Goal: Contribute content: Contribute content

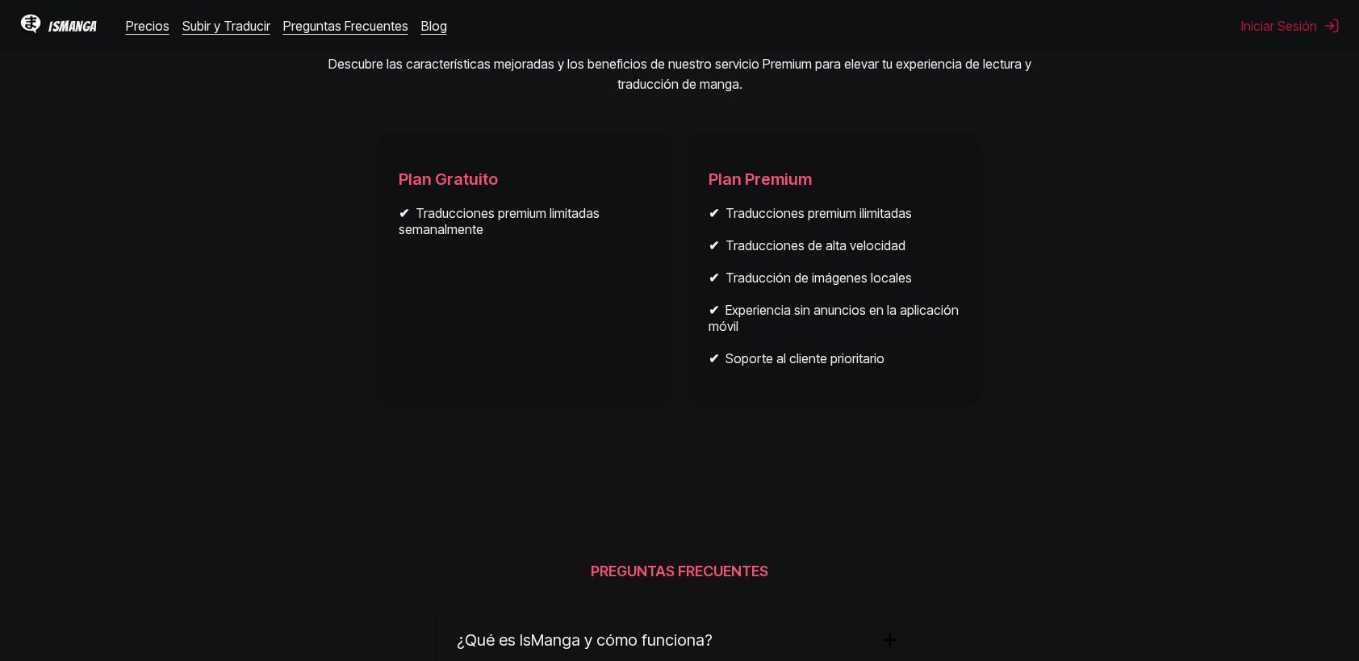
scroll to position [2480, 0]
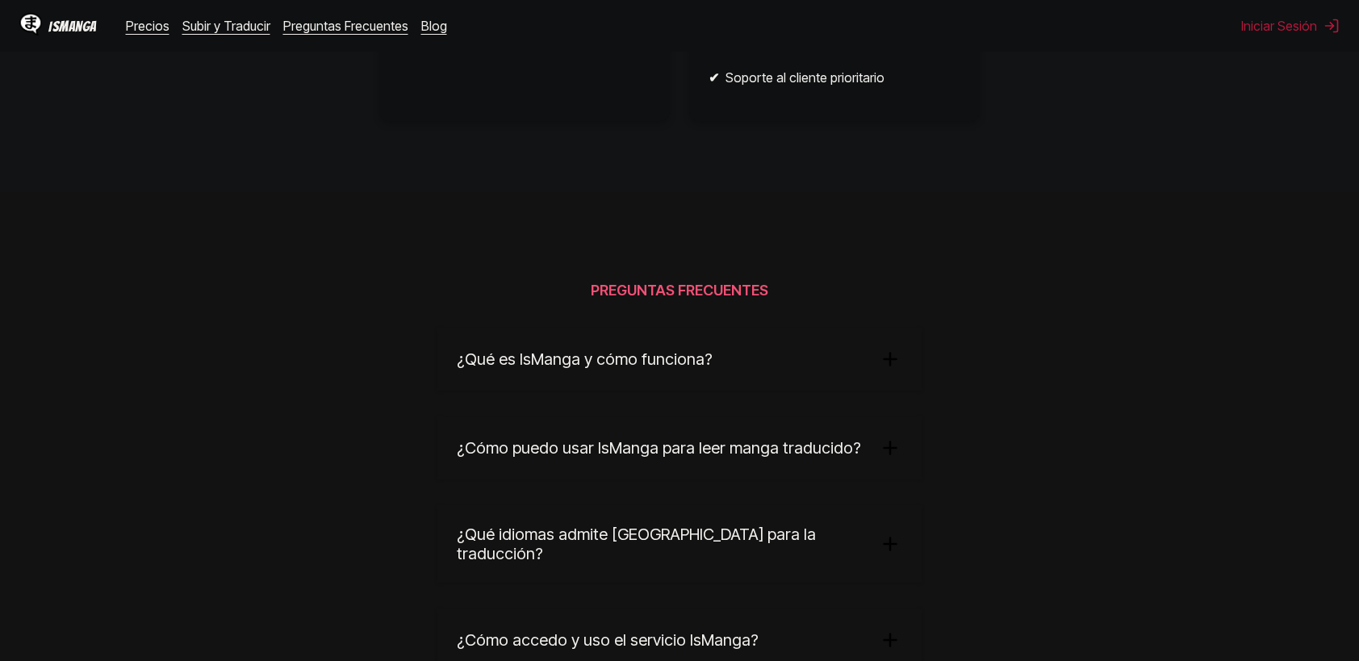
click at [848, 371] on summary "¿Qué es IsManga y cómo funciona?" at bounding box center [680, 359] width 484 height 63
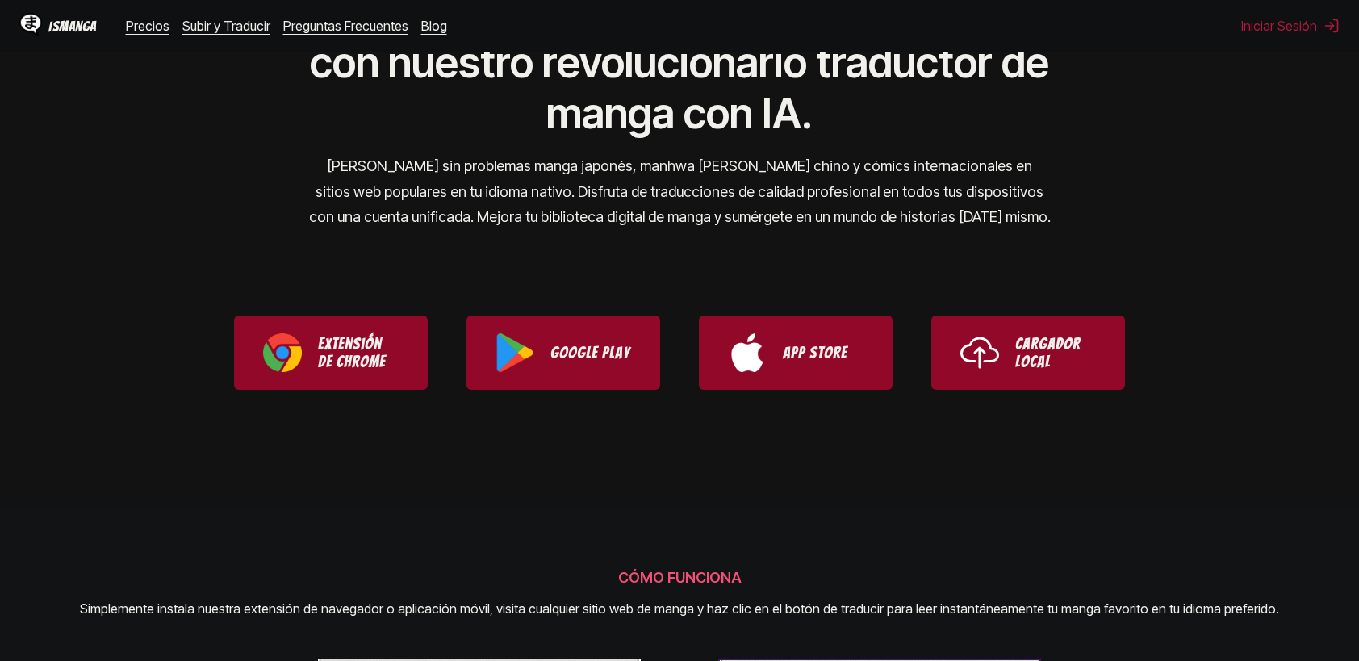
scroll to position [0, 0]
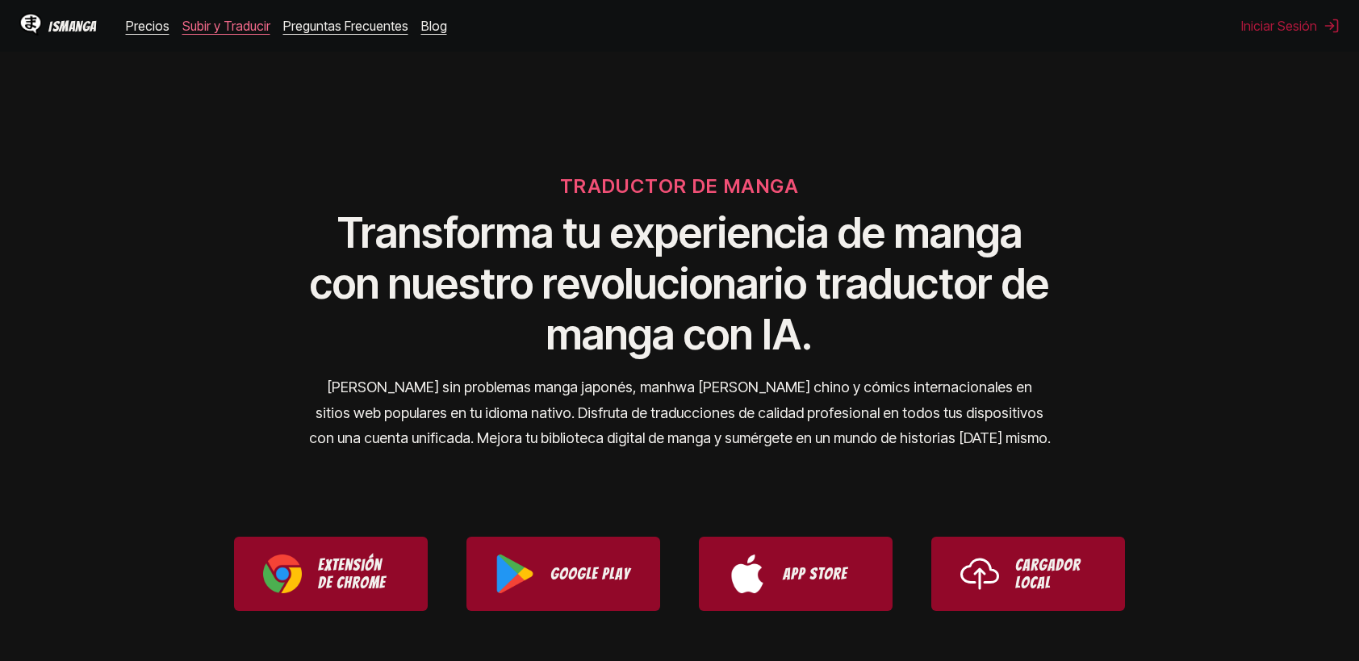
click at [252, 27] on link "Subir y Traducir" at bounding box center [226, 26] width 88 height 16
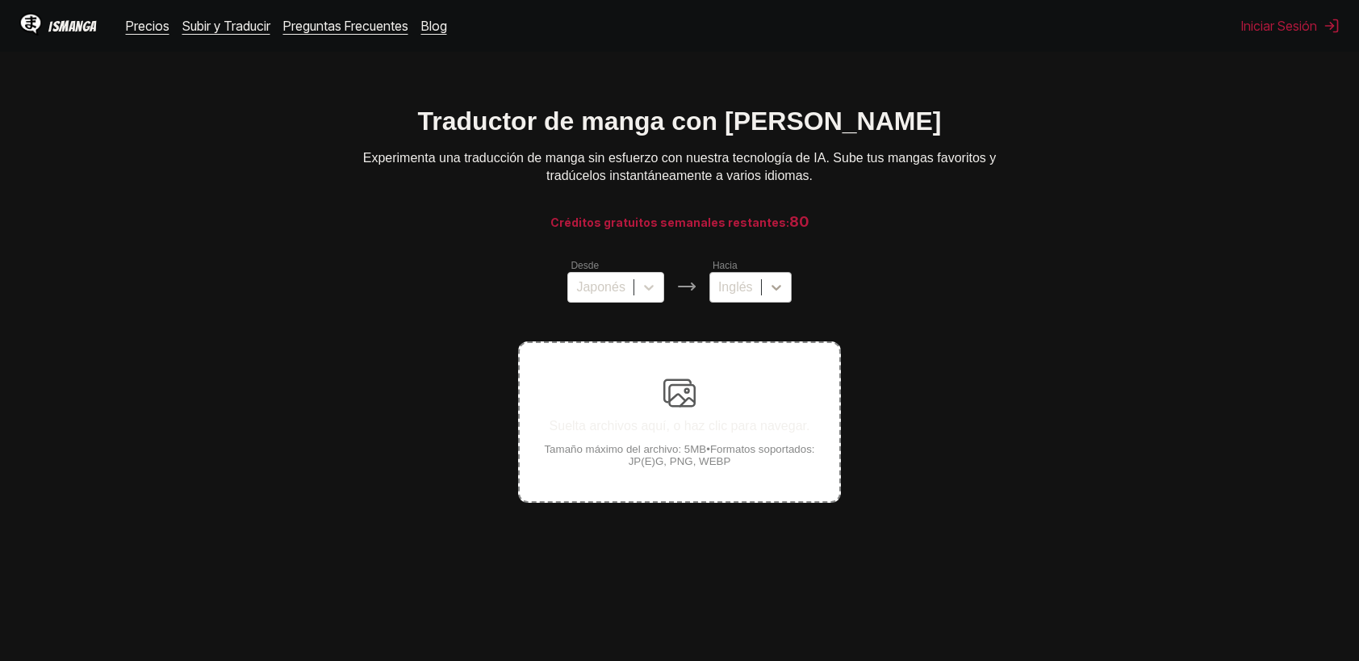
click at [773, 295] on icon at bounding box center [777, 287] width 16 height 16
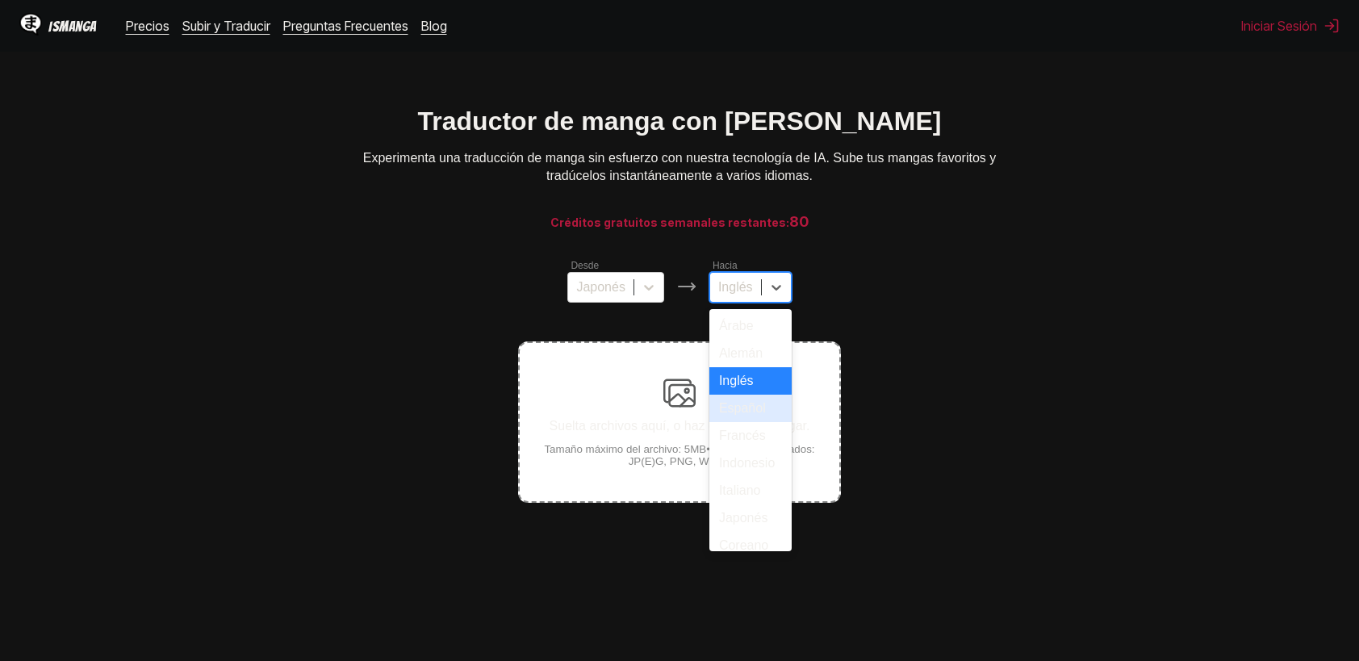
click at [749, 422] on div "Español" at bounding box center [751, 408] width 82 height 27
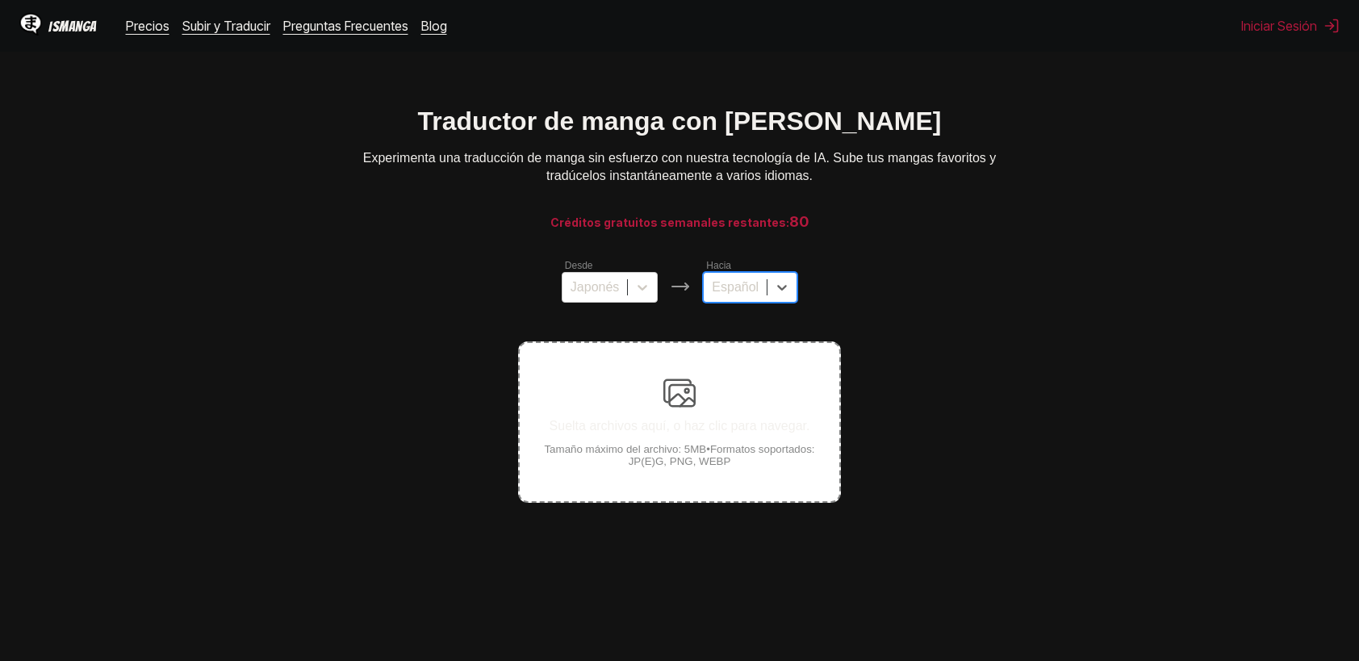
click at [738, 386] on div "Suelta archivos aquí, o haz clic para navegar. Tamaño máximo del archivo: 5MB •…" at bounding box center [680, 422] width 320 height 90
click at [0, 0] on input "Suelta archivos aquí, o haz clic para navegar. Tamaño máximo del archivo: 5MB •…" at bounding box center [0, 0] width 0 height 0
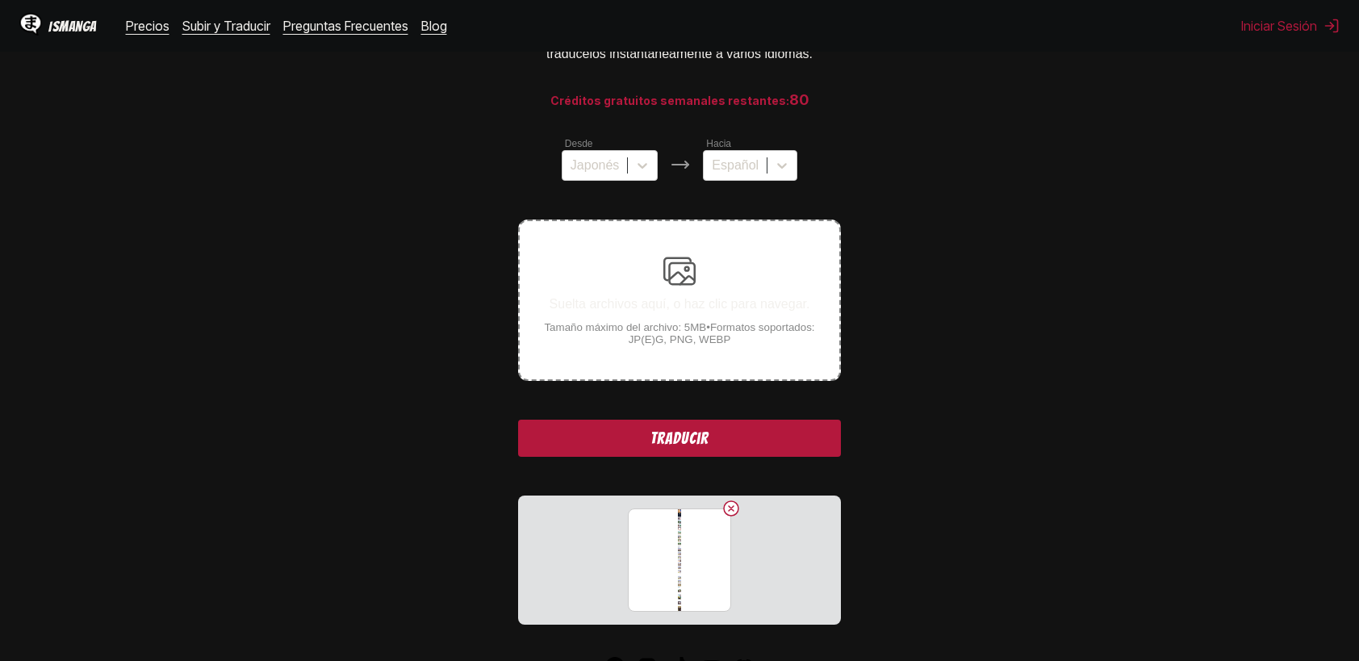
scroll to position [123, 0]
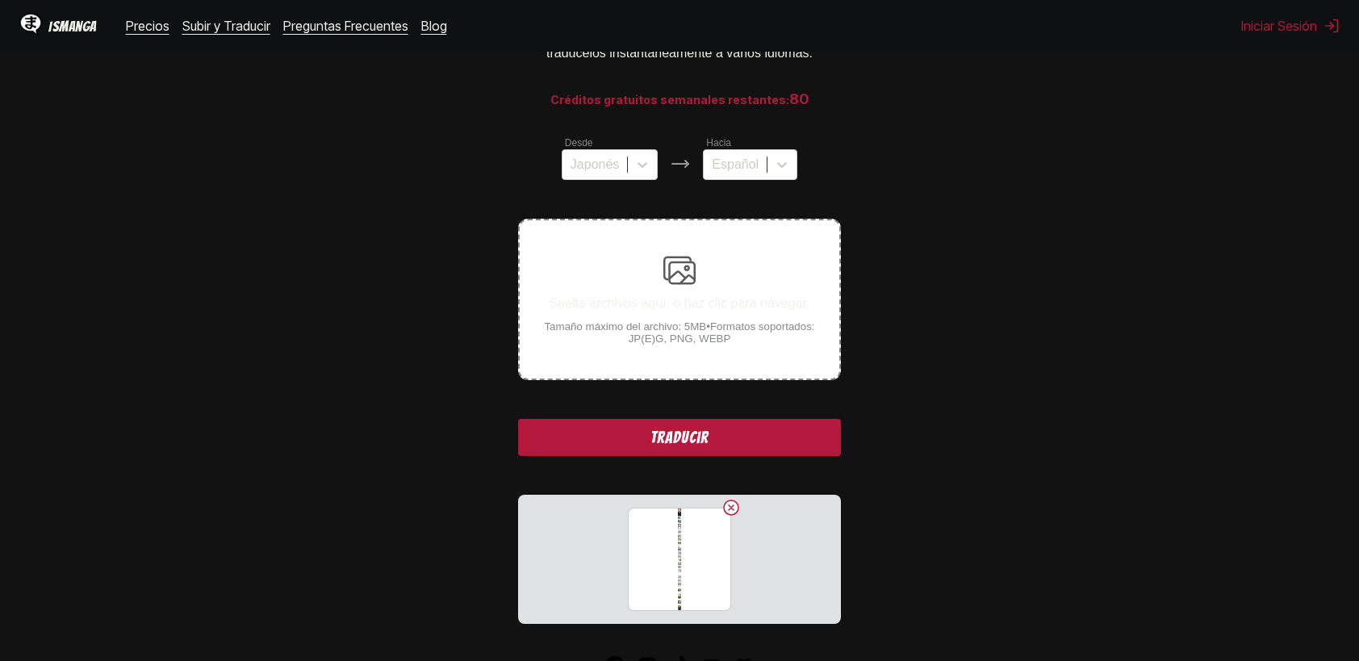
click at [698, 433] on button "Traducir" at bounding box center [679, 437] width 323 height 37
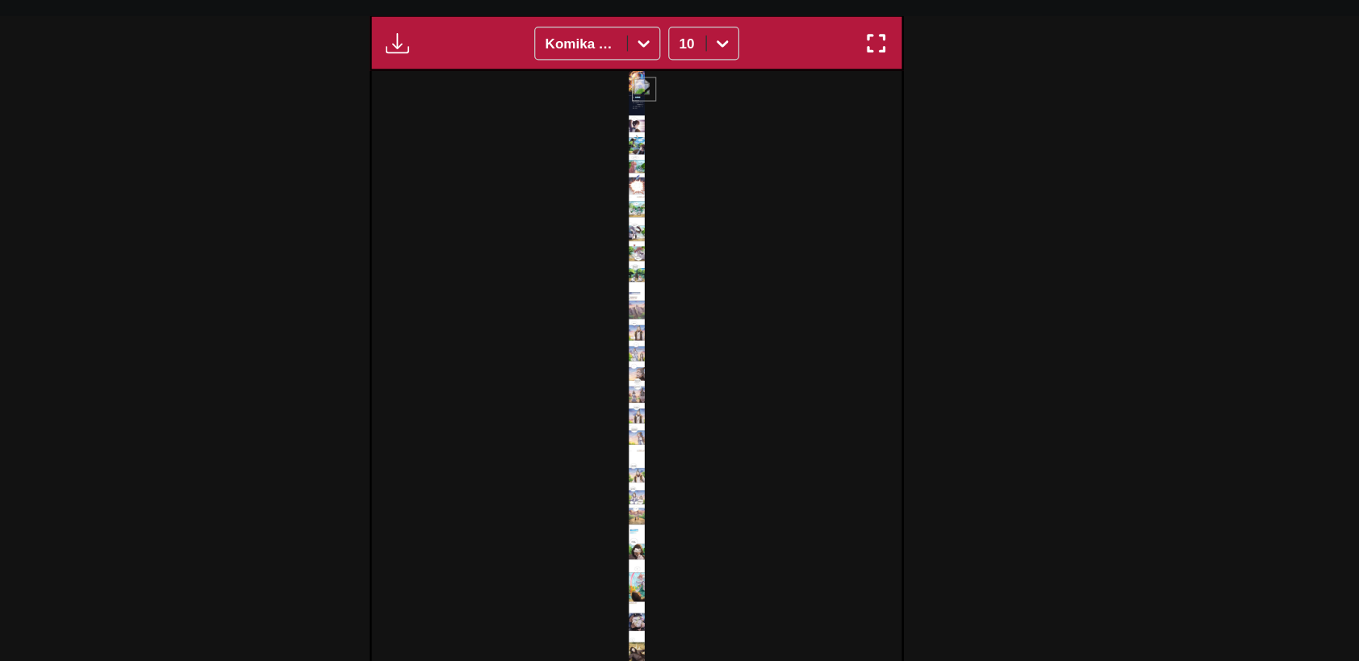
scroll to position [490, 0]
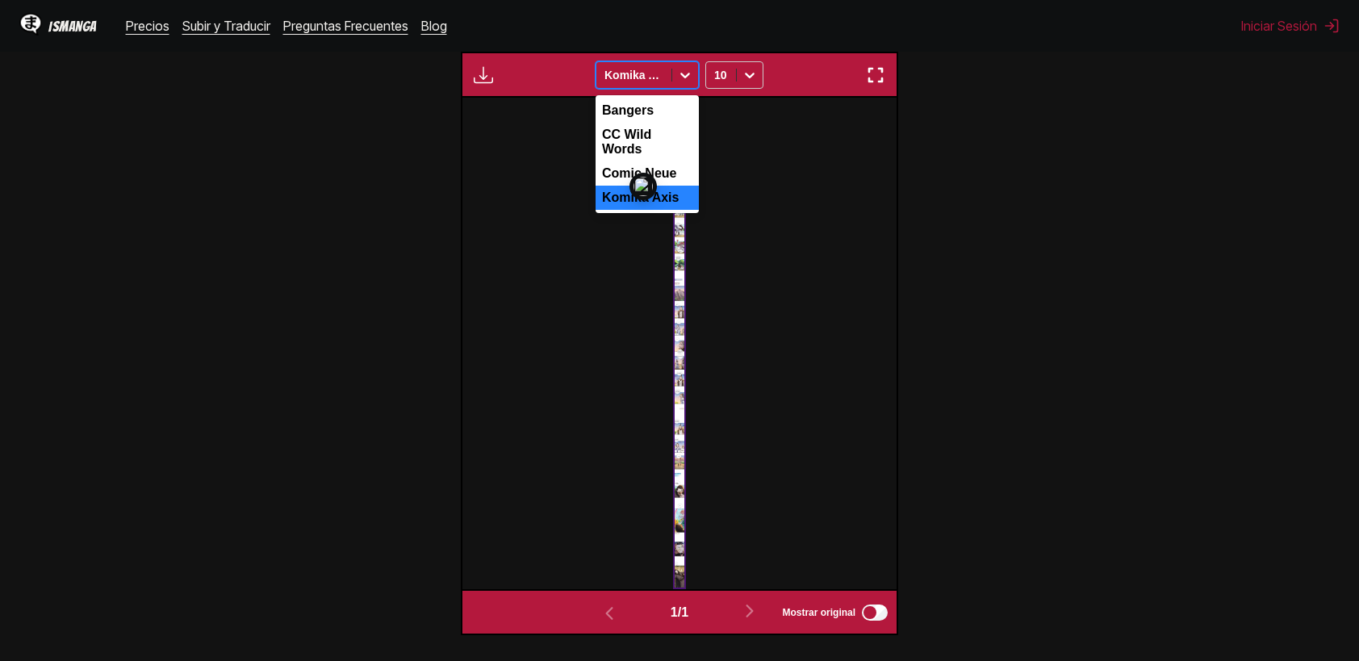
drag, startPoint x: 683, startPoint y: 84, endPoint x: 541, endPoint y: 174, distance: 168.4
click at [541, 174] on div at bounding box center [680, 344] width 434 height 492
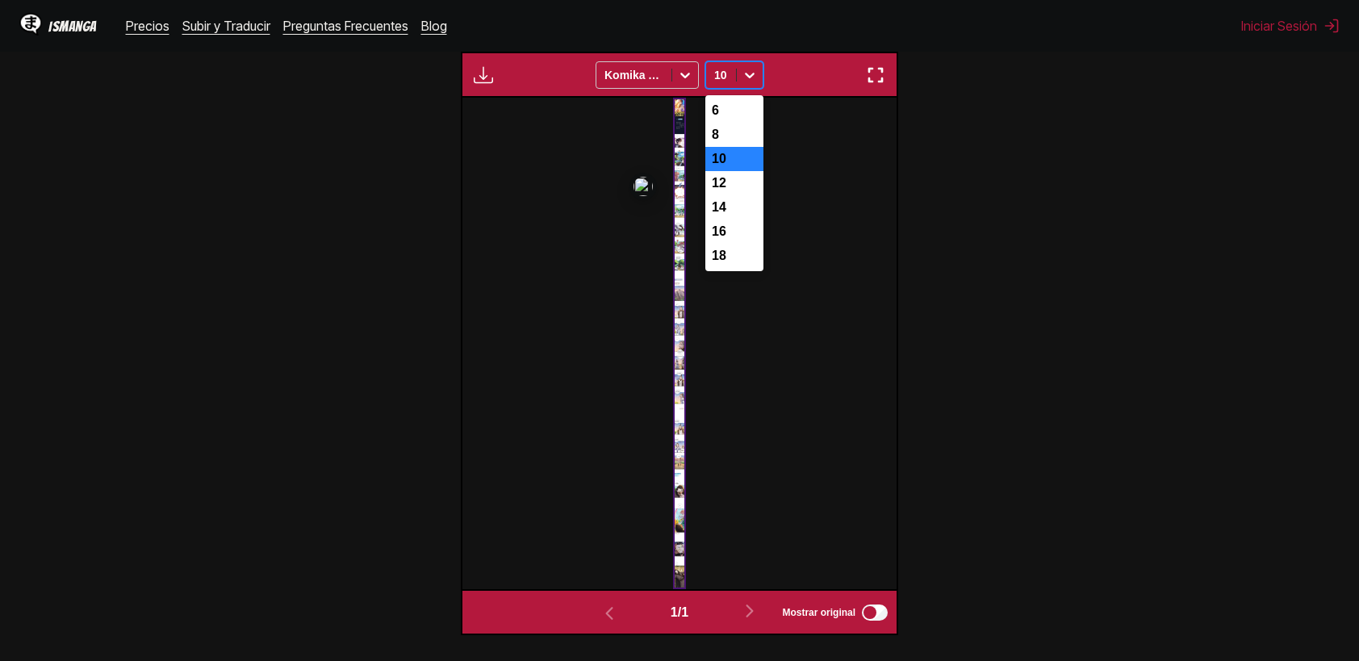
click at [748, 83] on icon at bounding box center [750, 75] width 16 height 16
click at [723, 268] on div "18" at bounding box center [735, 256] width 58 height 24
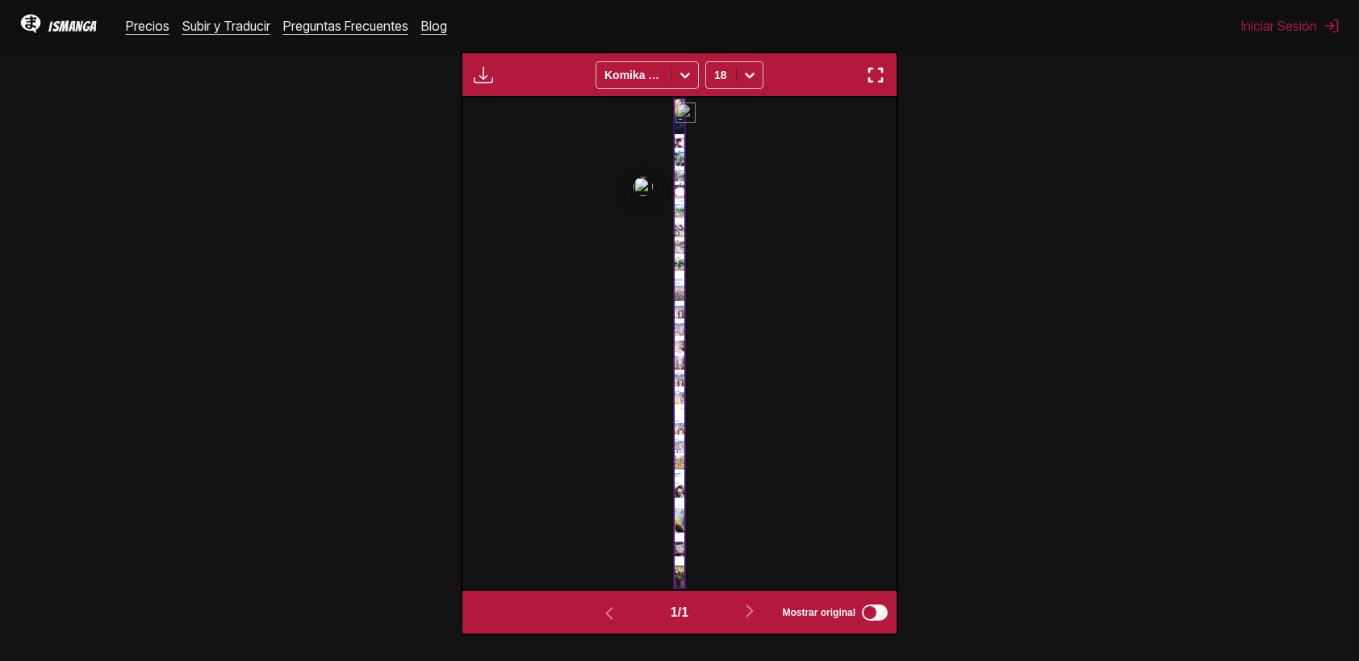
click at [683, 203] on img at bounding box center [679, 344] width 12 height 492
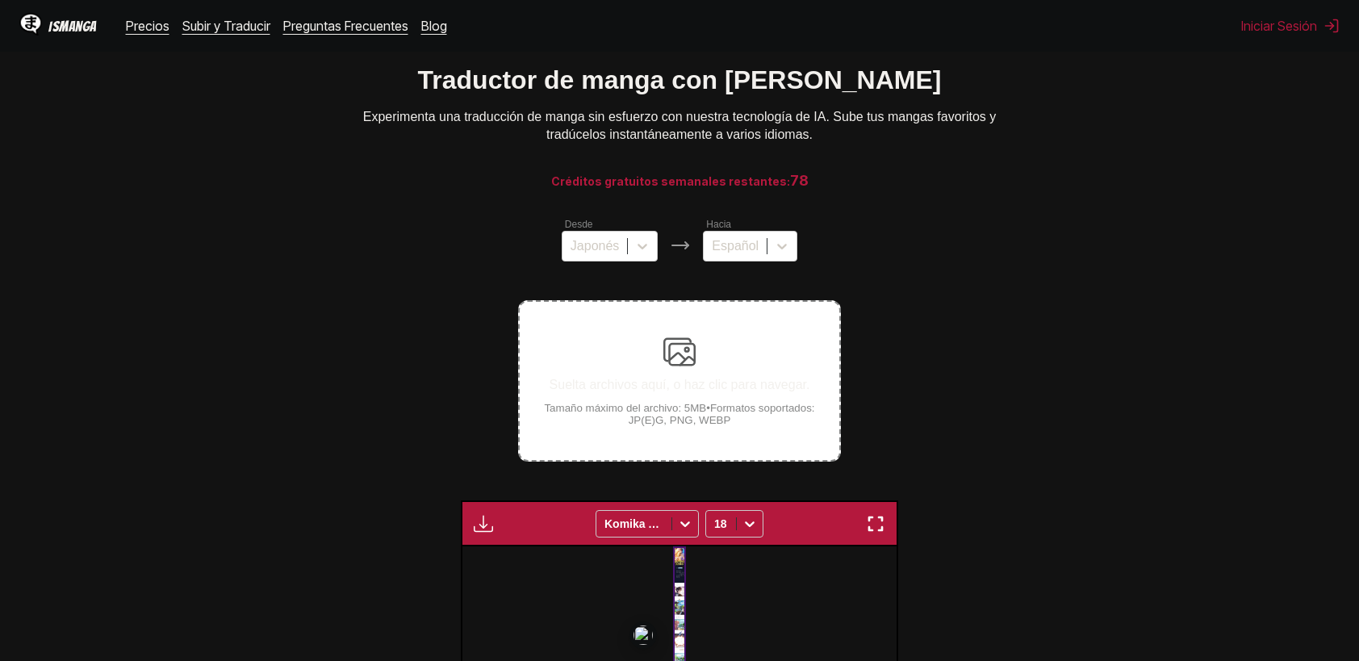
scroll to position [38, 0]
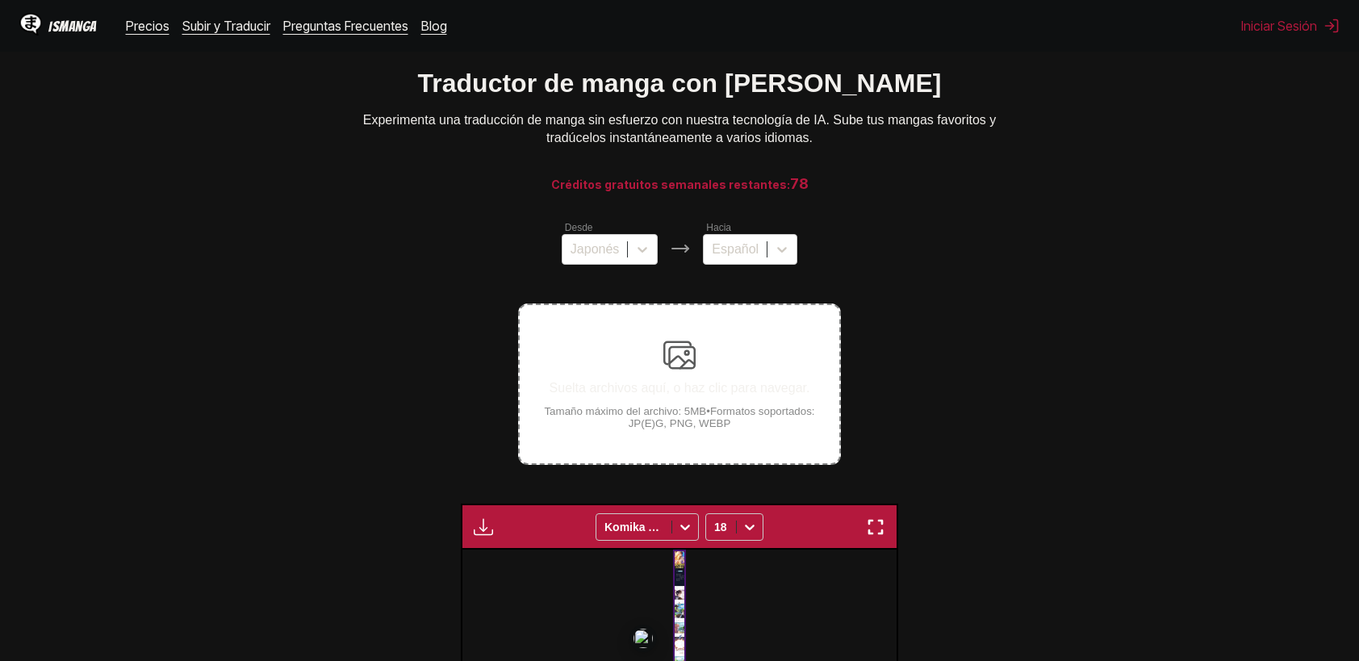
click at [656, 374] on div "Suelta archivos aquí, o haz clic para navegar. Tamaño máximo del archivo: 5MB •…" at bounding box center [680, 384] width 320 height 90
click at [0, 0] on input "Suelta archivos aquí, o haz clic para navegar. Tamaño máximo del archivo: 5MB •…" at bounding box center [0, 0] width 0 height 0
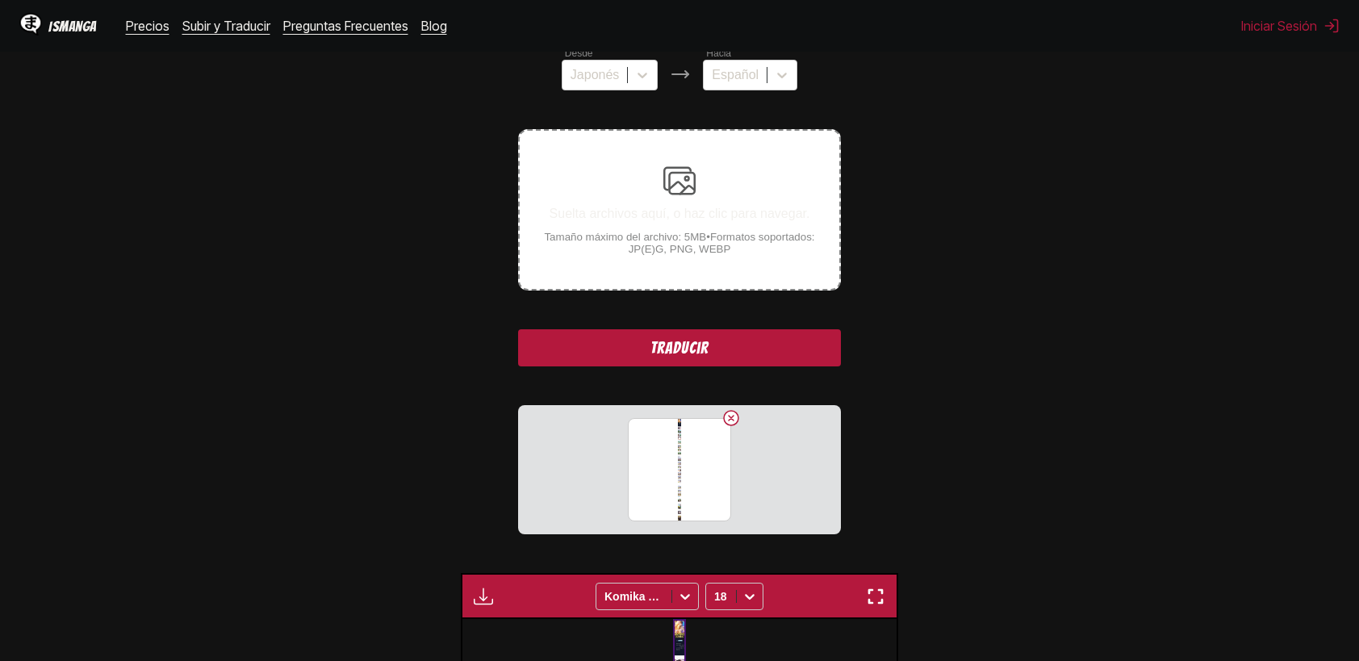
scroll to position [214, 0]
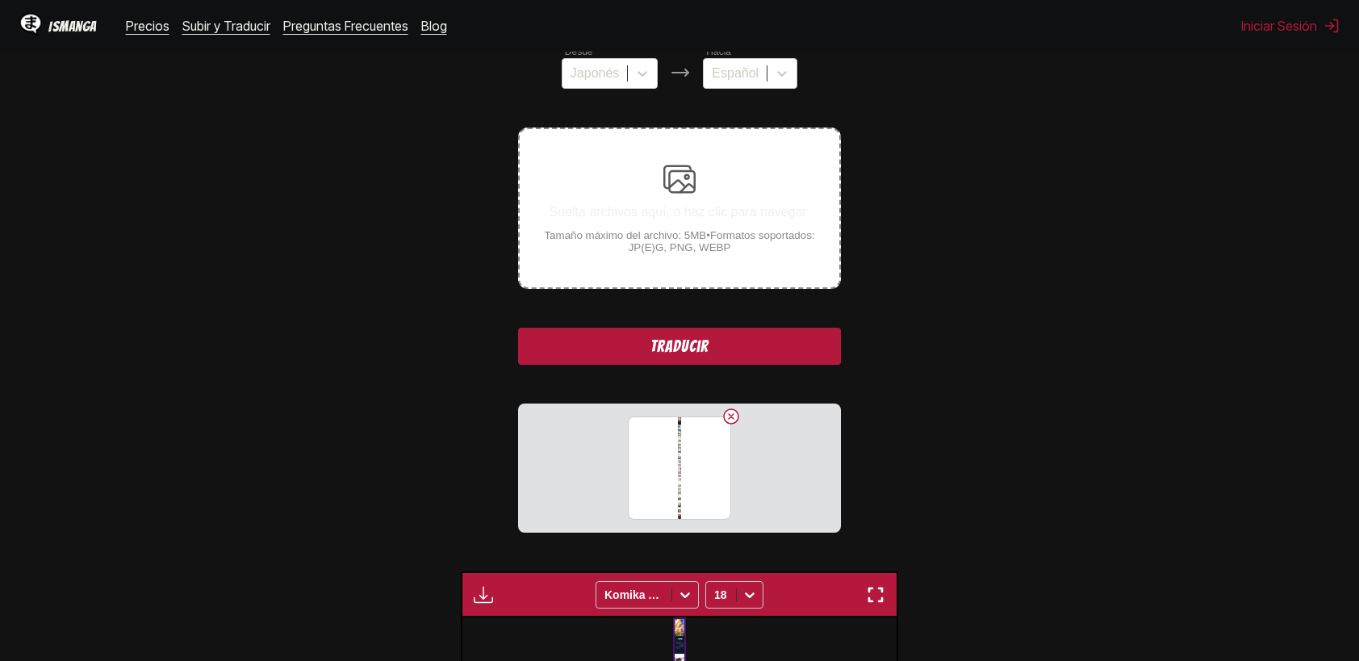
click at [663, 343] on button "Traducir" at bounding box center [679, 346] width 323 height 37
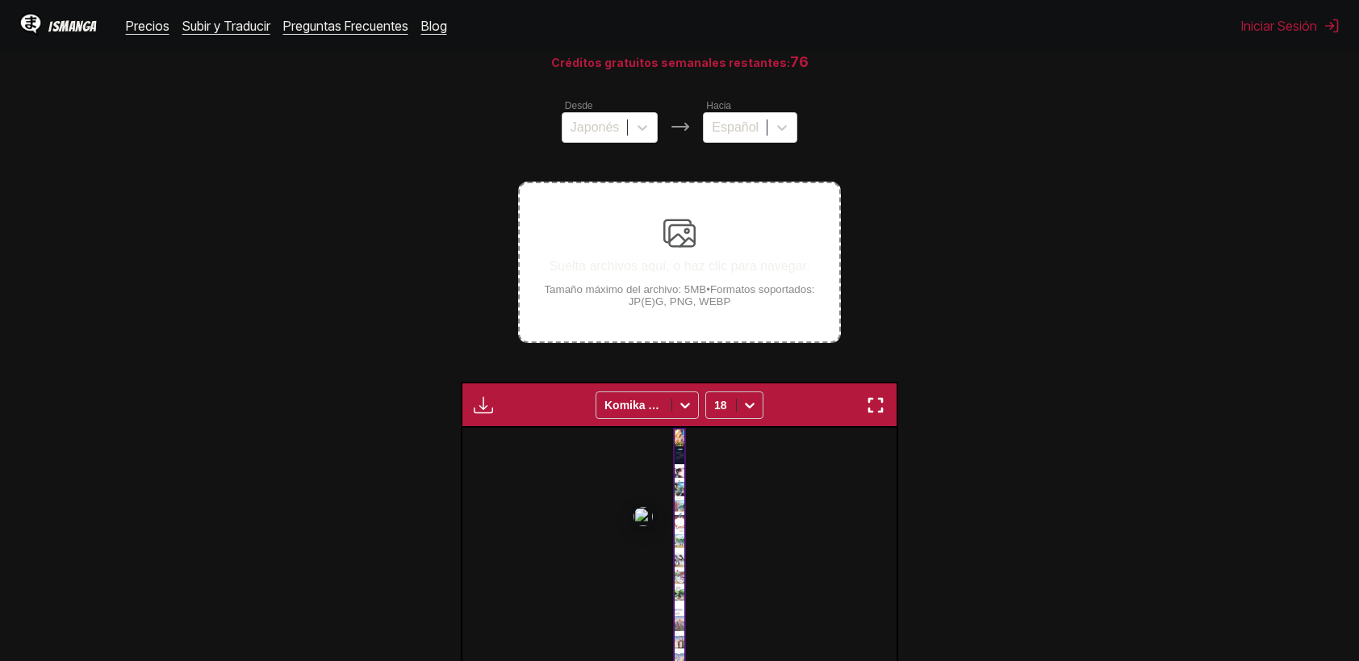
scroll to position [149, 0]
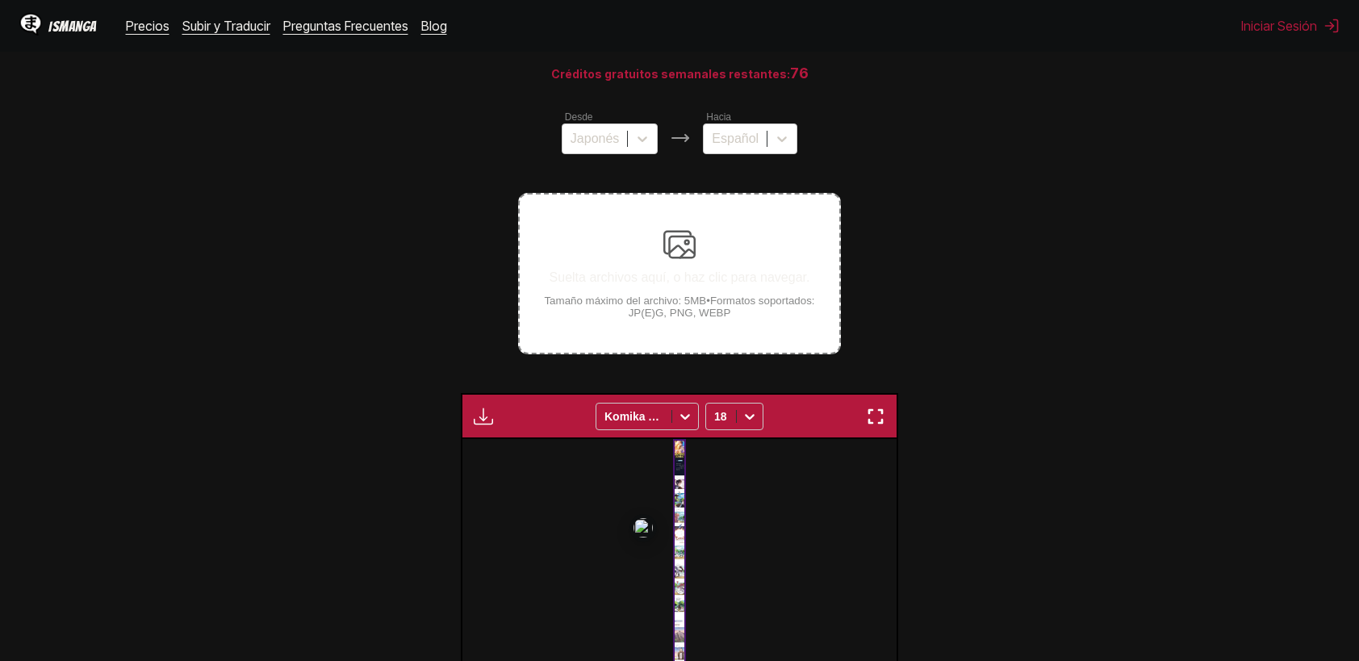
click at [689, 239] on img at bounding box center [680, 244] width 32 height 32
click at [0, 0] on input "Suelta archivos aquí, o haz clic para navegar. Tamaño máximo del archivo: 5MB •…" at bounding box center [0, 0] width 0 height 0
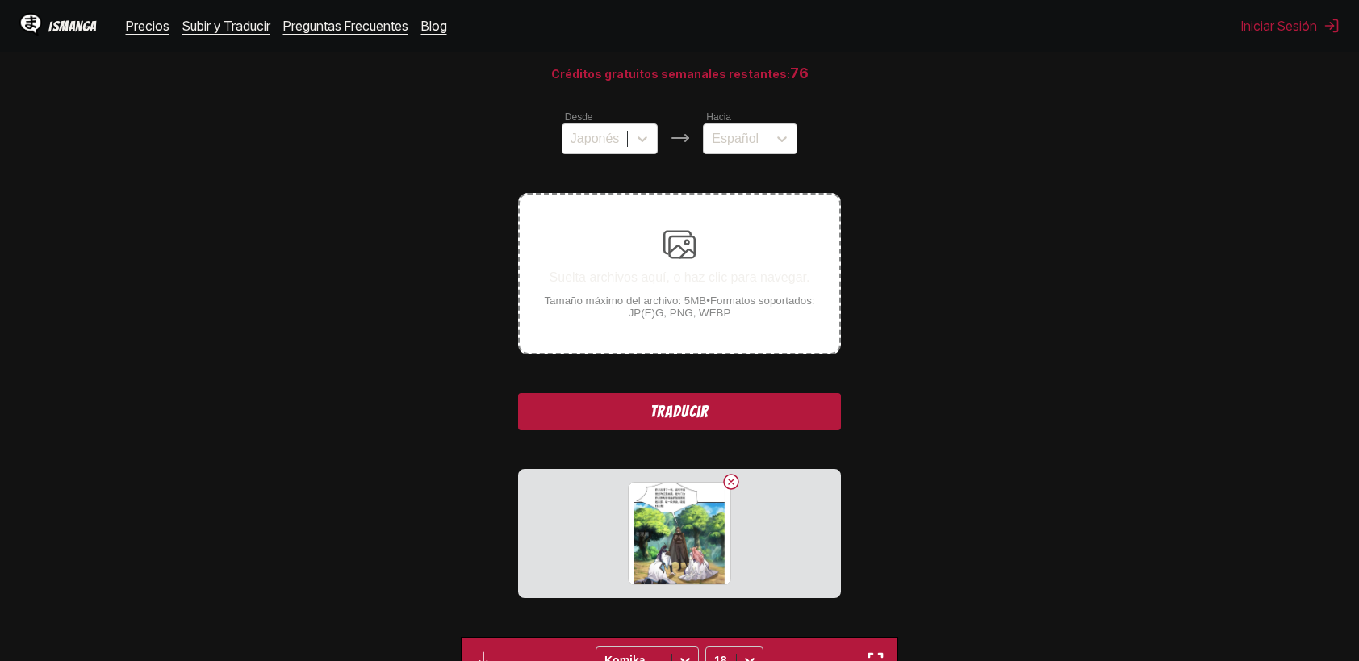
click at [644, 419] on button "Traducir" at bounding box center [679, 411] width 323 height 37
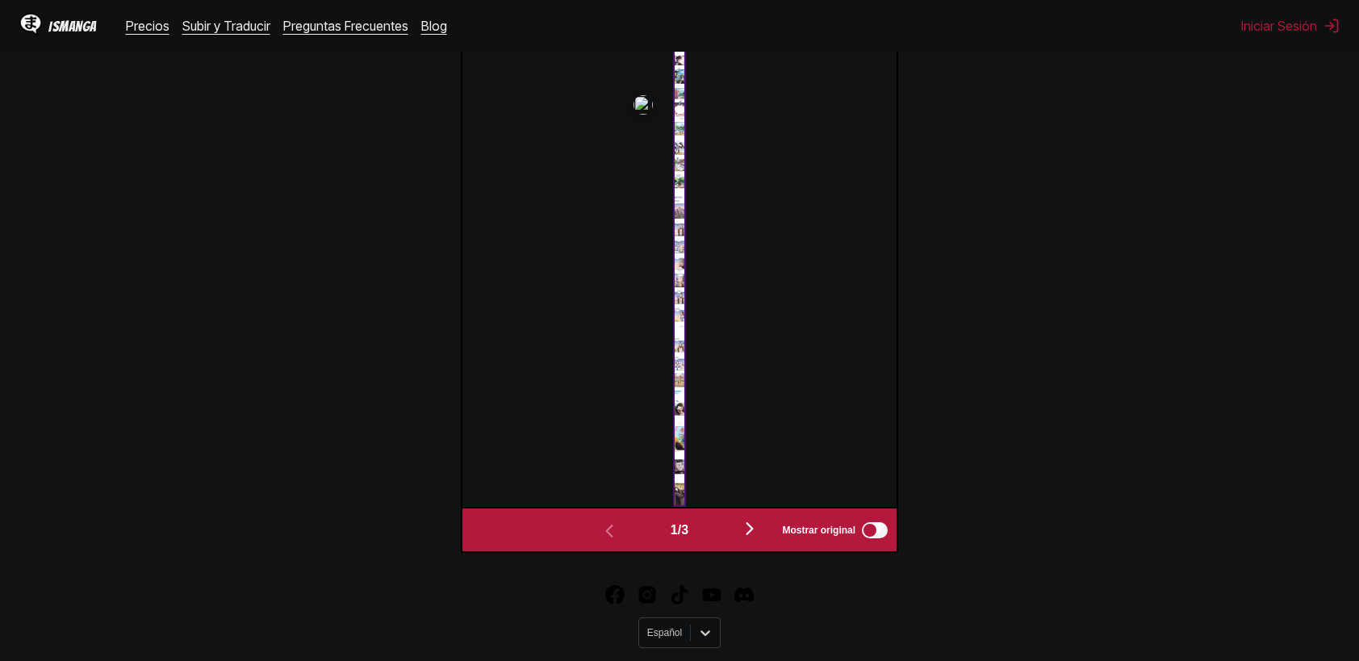
scroll to position [634, 0]
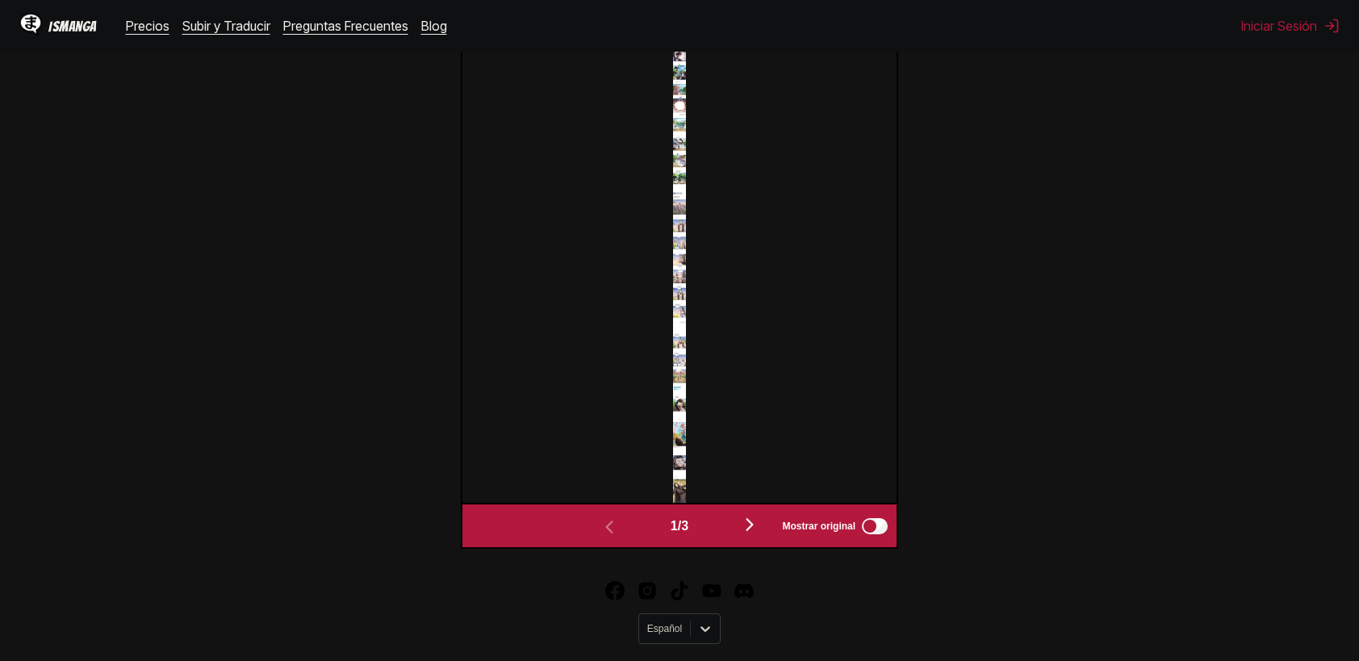
click at [749, 534] on img "button" at bounding box center [749, 524] width 19 height 19
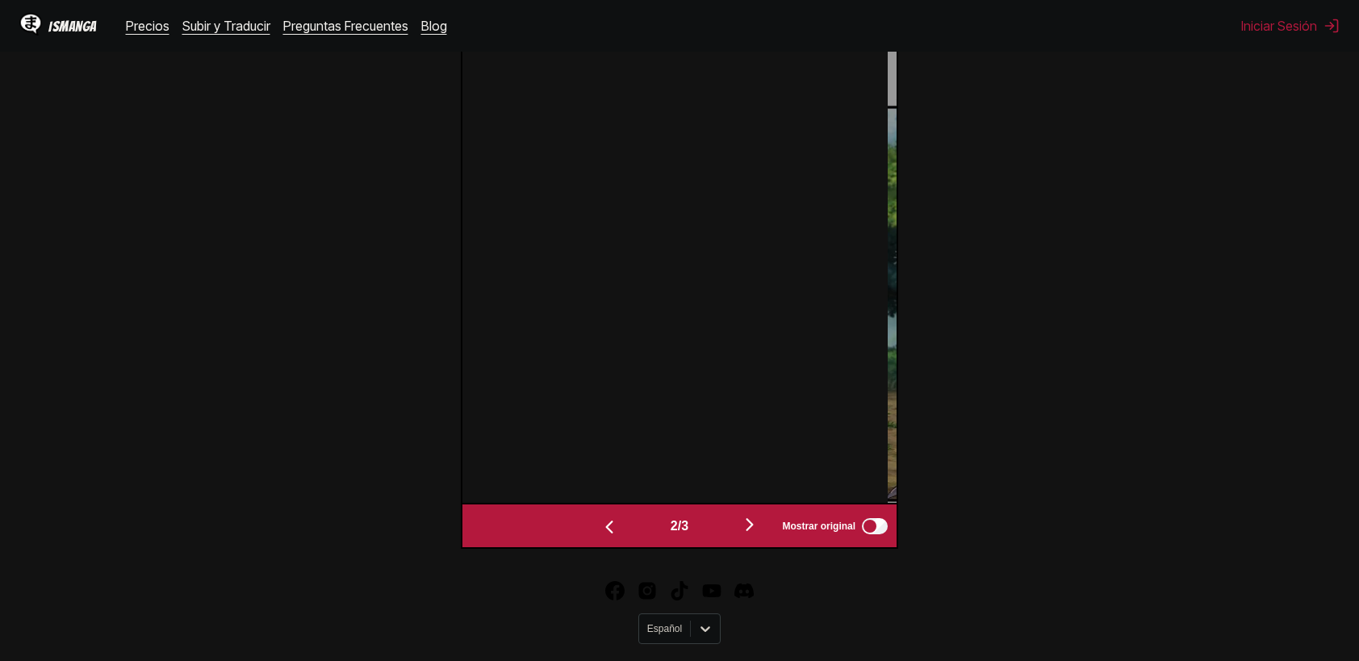
click at [750, 534] on img "button" at bounding box center [749, 524] width 19 height 19
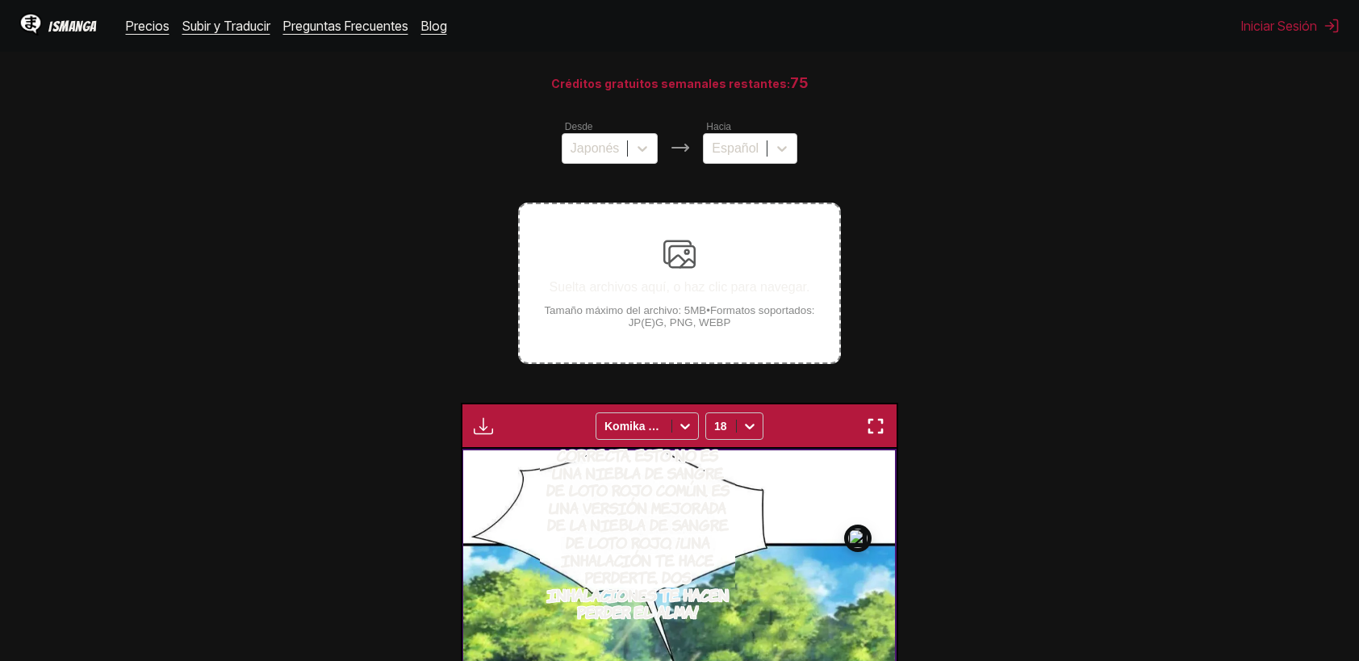
scroll to position [113, 0]
